Goal: Transaction & Acquisition: Purchase product/service

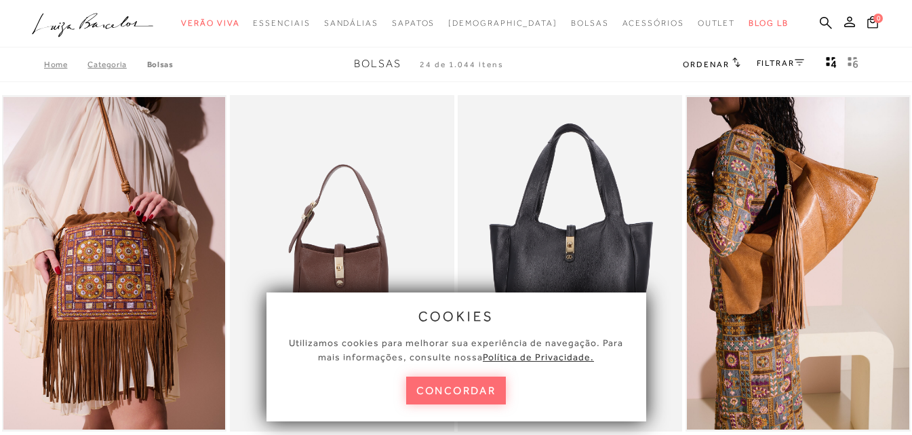
click at [431, 390] on button "concordar" at bounding box center [456, 390] width 100 height 28
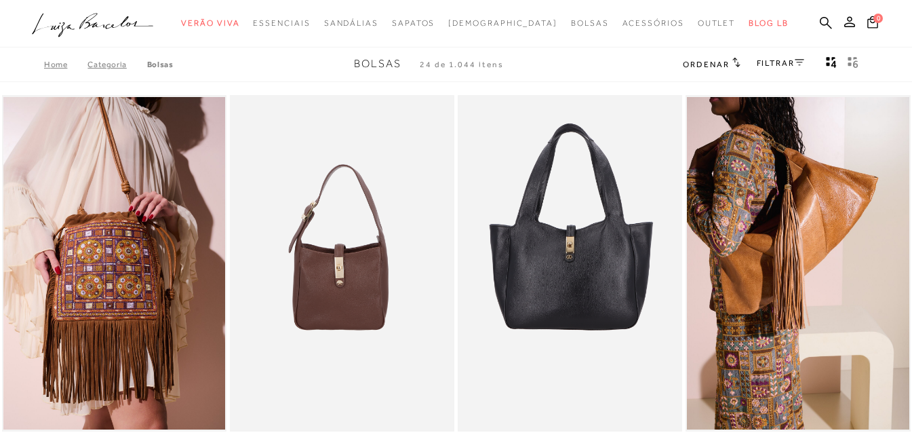
click at [286, 47] on div "Home Categoria [GEOGRAPHIC_DATA] Bolsas 24 de 1.044 itens Ordenar Ordenar por P…" at bounding box center [456, 64] width 912 height 35
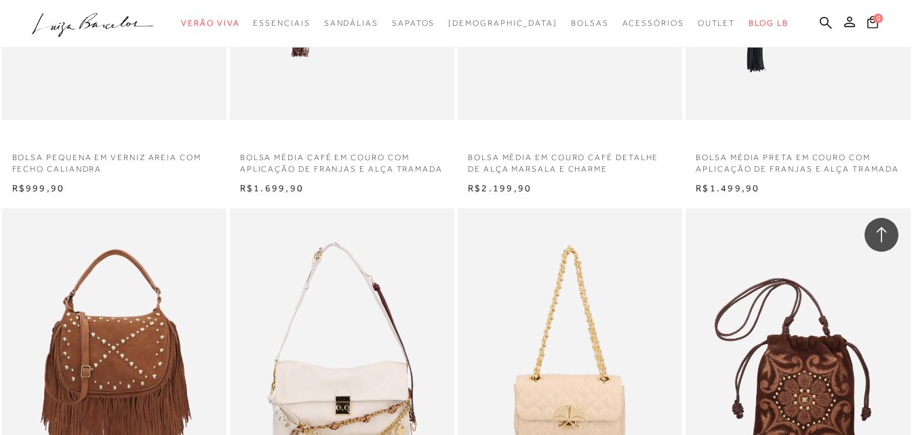
scroll to position [1763, 0]
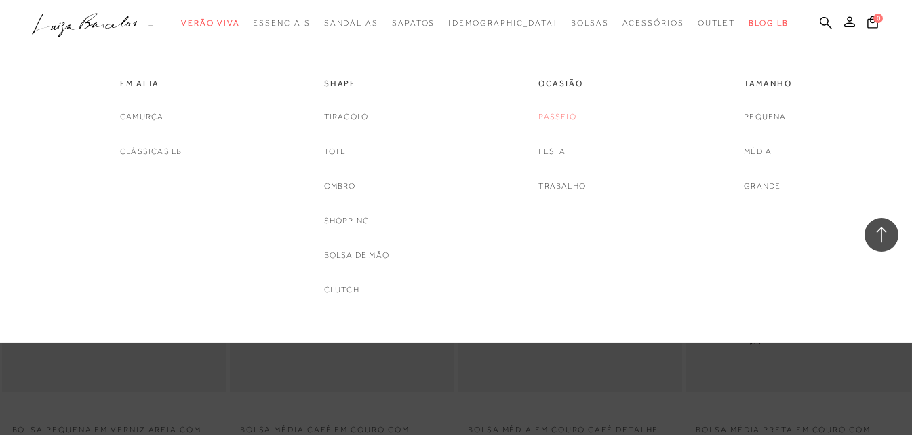
click at [556, 117] on link "Passeio" at bounding box center [556, 117] width 37 height 14
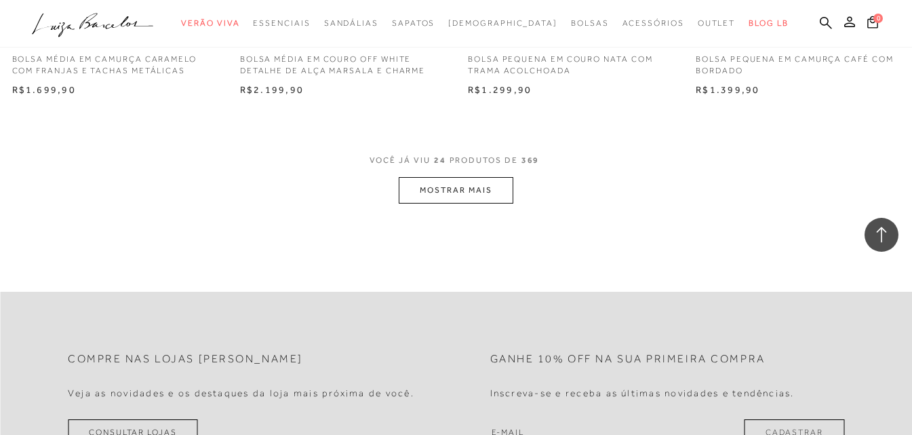
scroll to position [2577, 0]
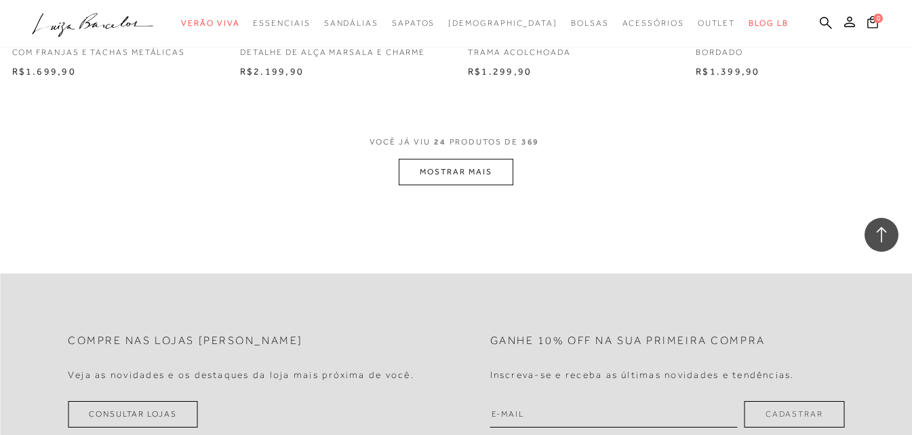
click at [474, 170] on button "MOSTRAR MAIS" at bounding box center [456, 172] width 114 height 26
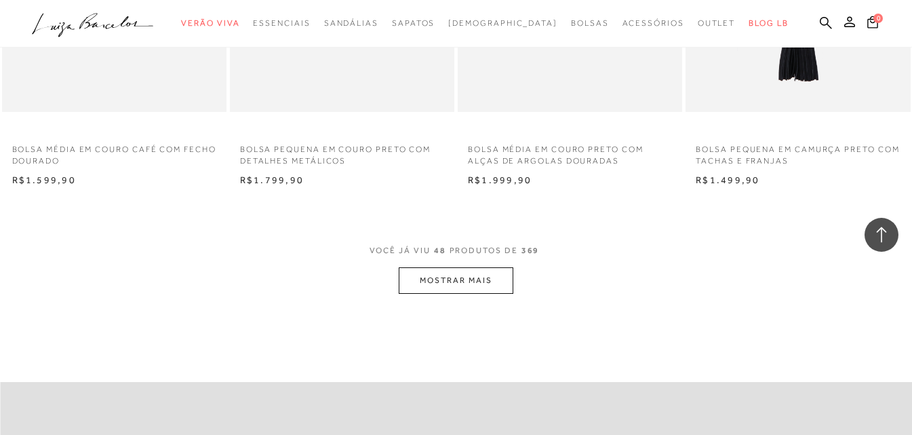
scroll to position [5085, 0]
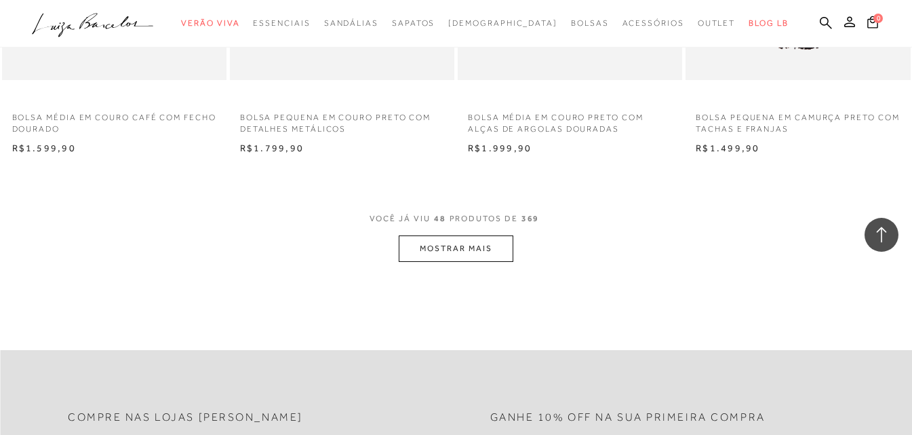
click at [473, 252] on button "MOSTRAR MAIS" at bounding box center [456, 248] width 114 height 26
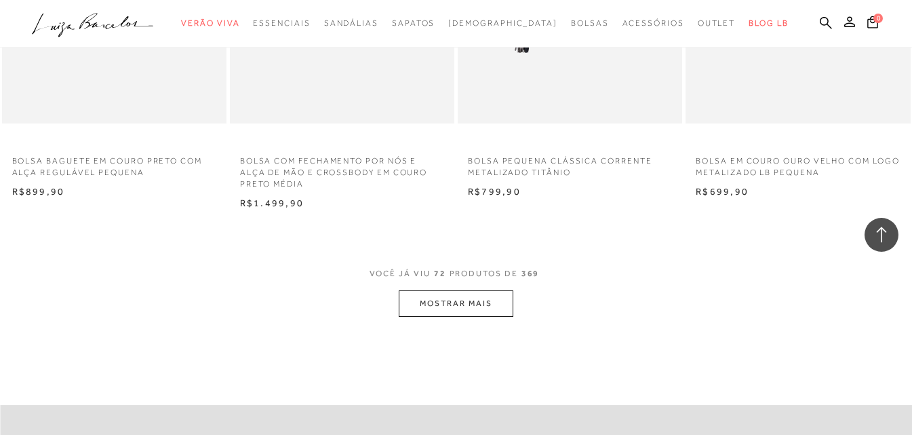
scroll to position [7594, 0]
click at [464, 302] on button "MOSTRAR MAIS" at bounding box center [456, 302] width 114 height 26
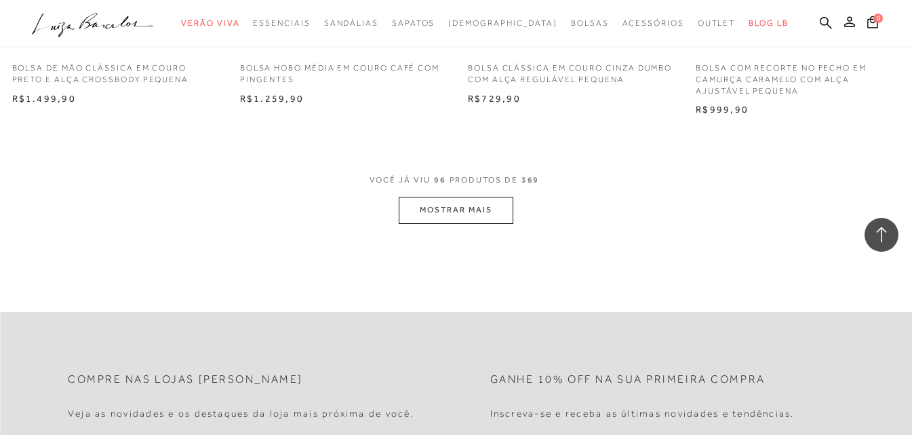
scroll to position [10306, 0]
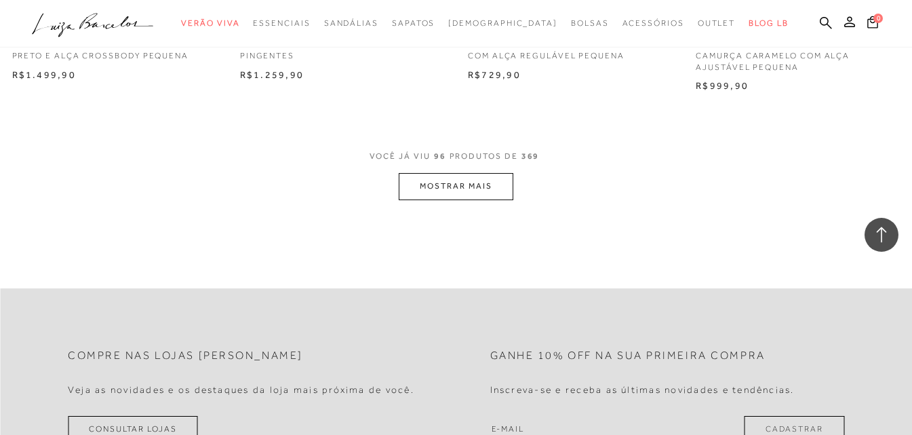
click at [472, 187] on button "MOSTRAR MAIS" at bounding box center [456, 186] width 114 height 26
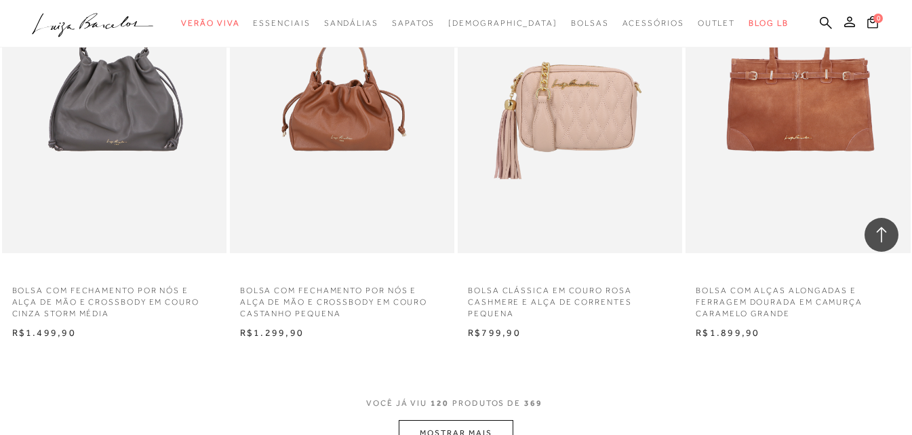
scroll to position [12815, 0]
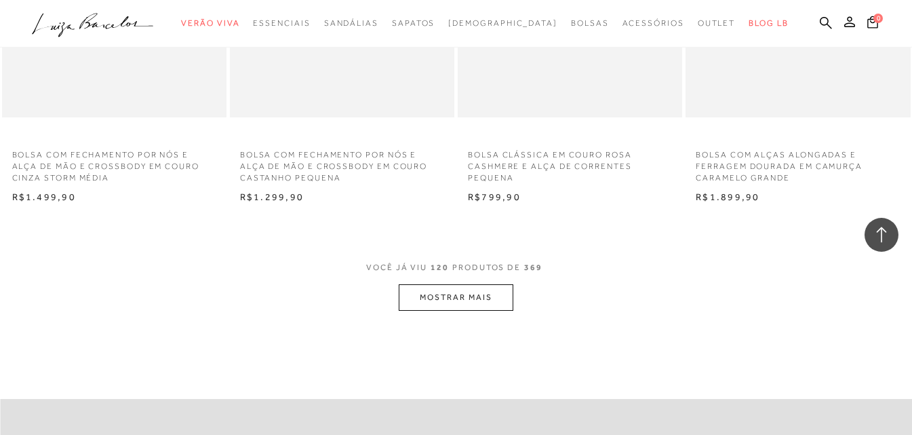
click at [469, 301] on button "MOSTRAR MAIS" at bounding box center [456, 297] width 114 height 26
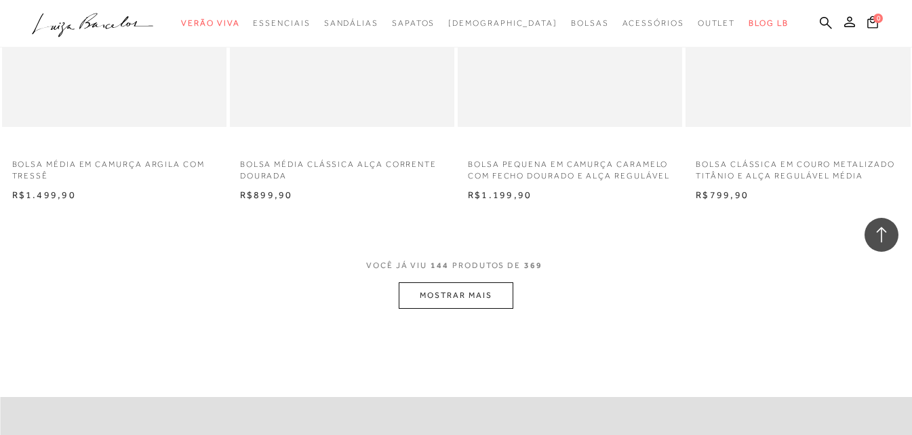
scroll to position [15460, 0]
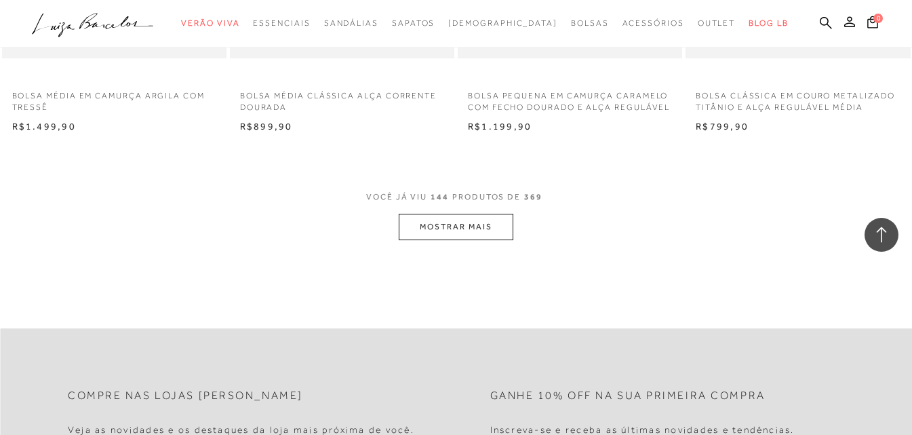
click at [484, 222] on button "MOSTRAR MAIS" at bounding box center [456, 227] width 114 height 26
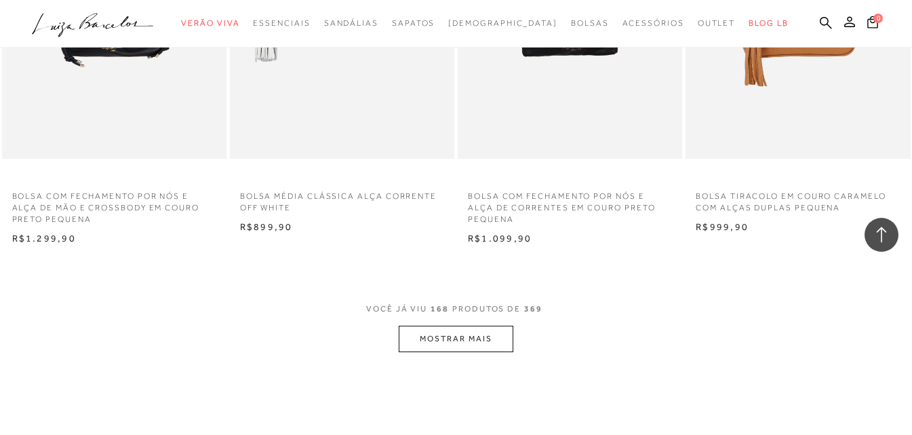
scroll to position [18036, 0]
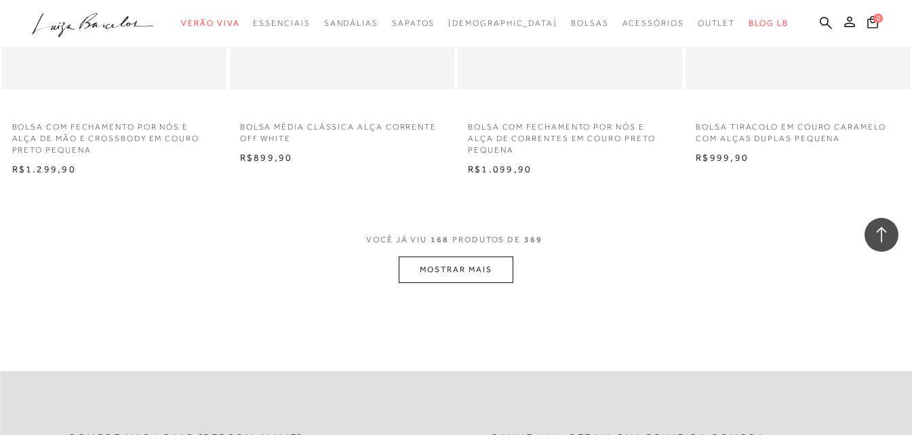
click at [464, 269] on button "MOSTRAR MAIS" at bounding box center [456, 269] width 114 height 26
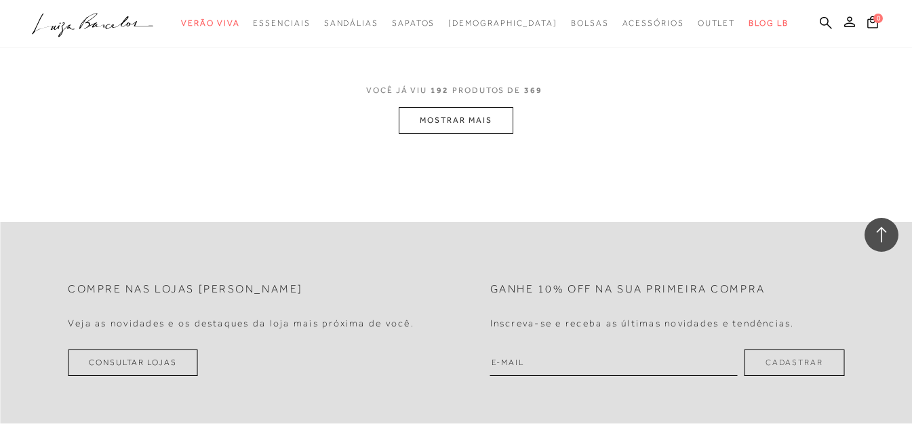
scroll to position [20749, 0]
click at [466, 128] on button "MOSTRAR MAIS" at bounding box center [456, 119] width 114 height 26
